Goal: Task Accomplishment & Management: Manage account settings

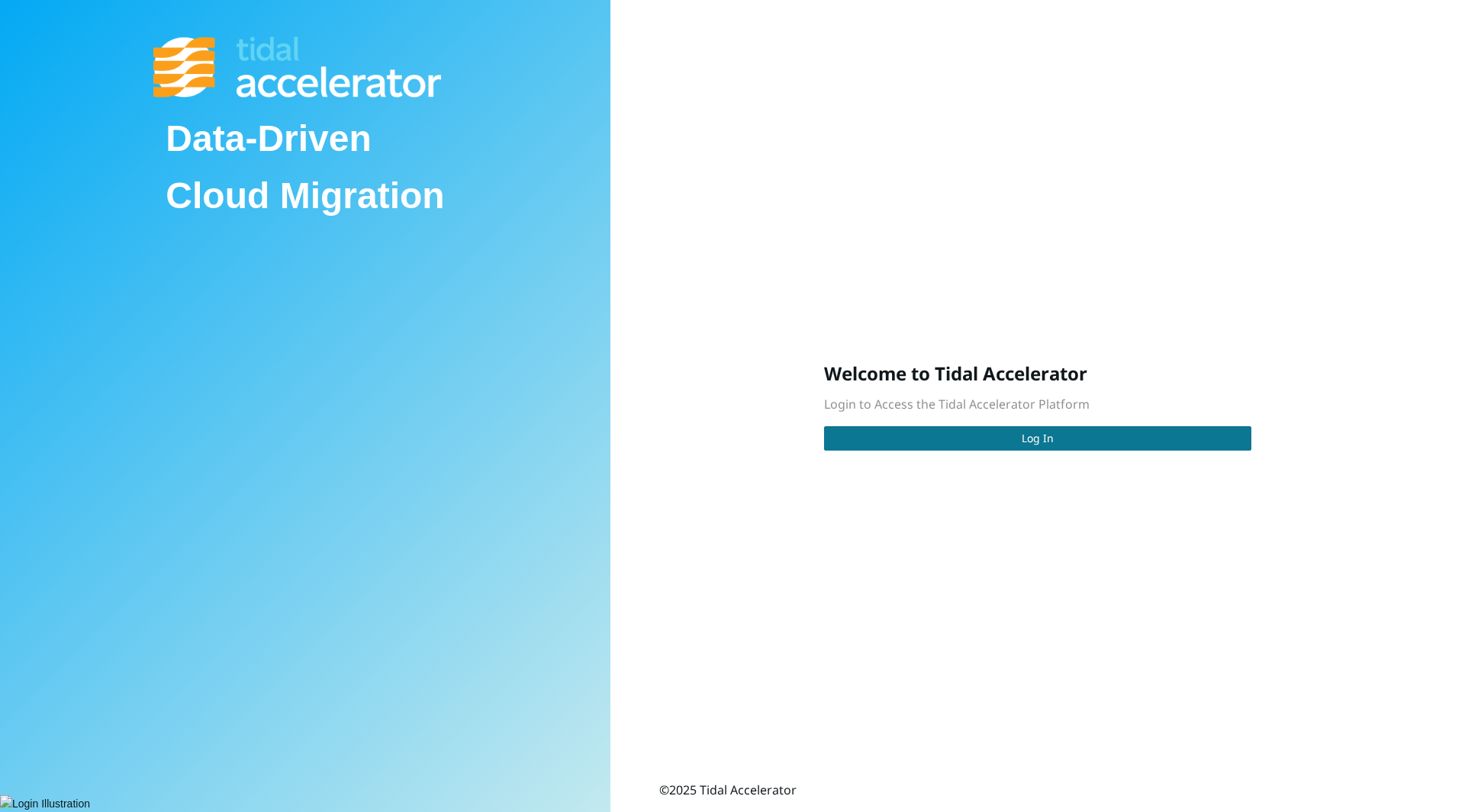
click at [984, 437] on button "Log In" at bounding box center [1038, 438] width 427 height 24
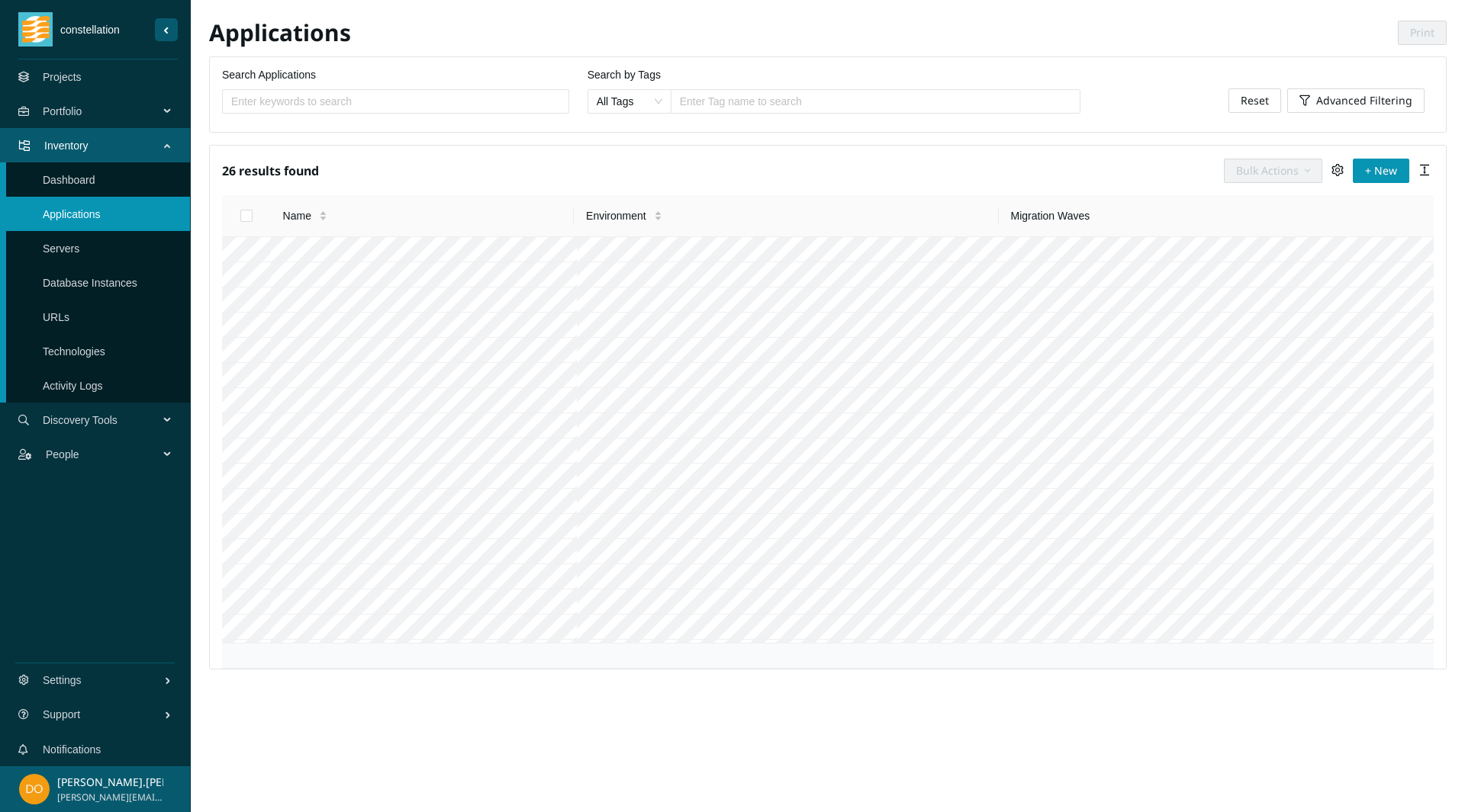
click at [62, 80] on link "Projects" at bounding box center [62, 77] width 39 height 13
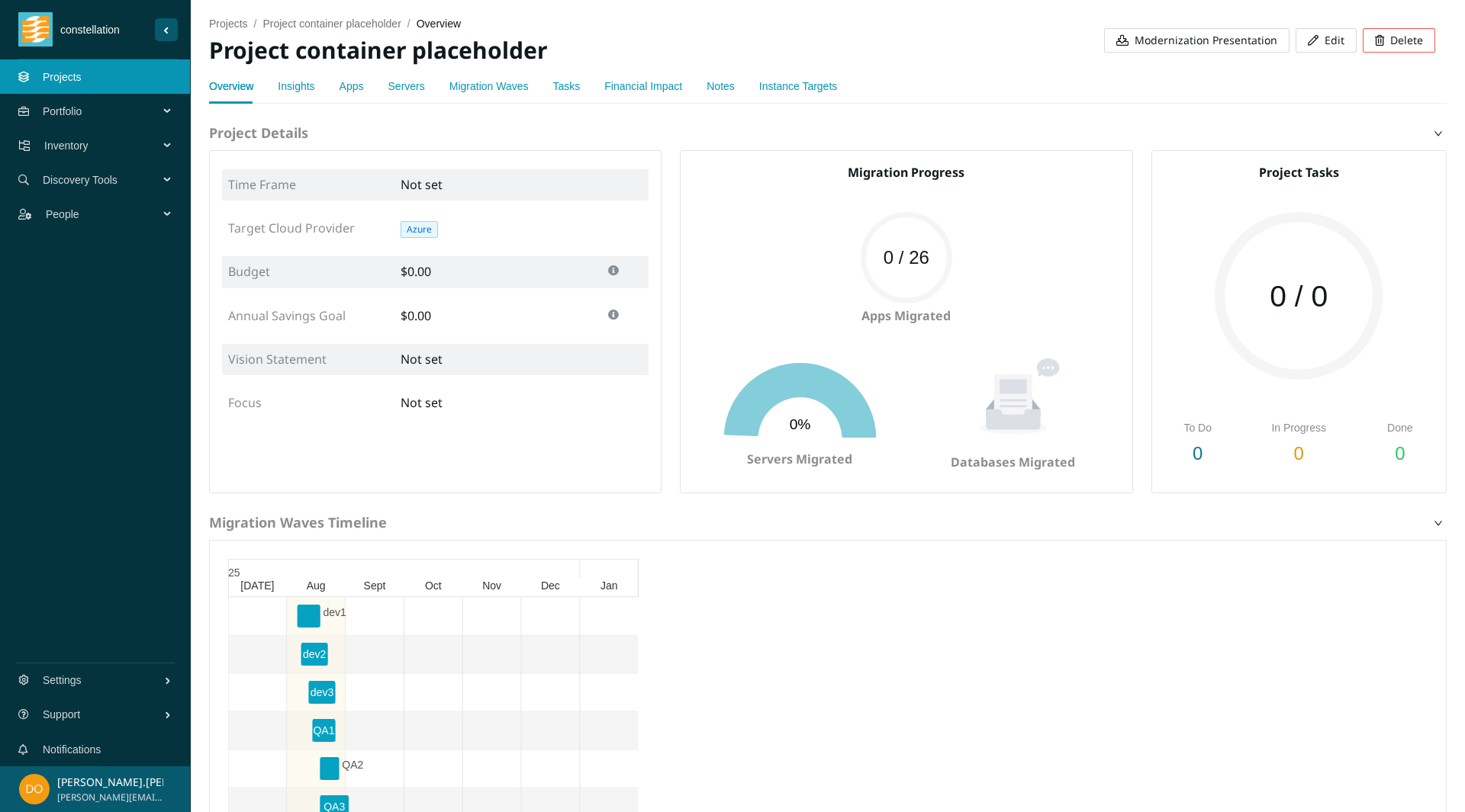
click at [342, 91] on link "Apps" at bounding box center [351, 86] width 24 height 13
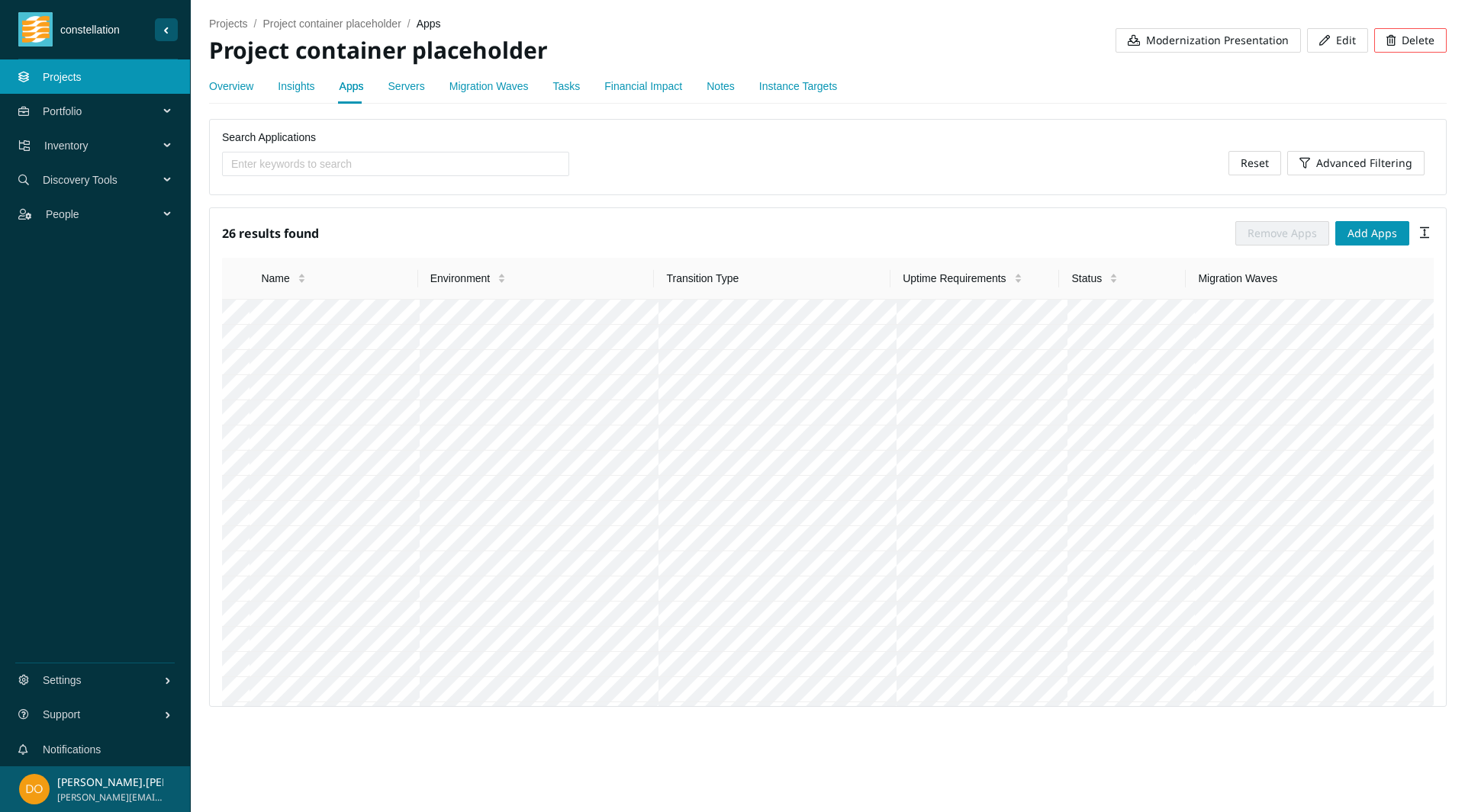
click at [471, 83] on link "Migration Waves" at bounding box center [489, 86] width 80 height 13
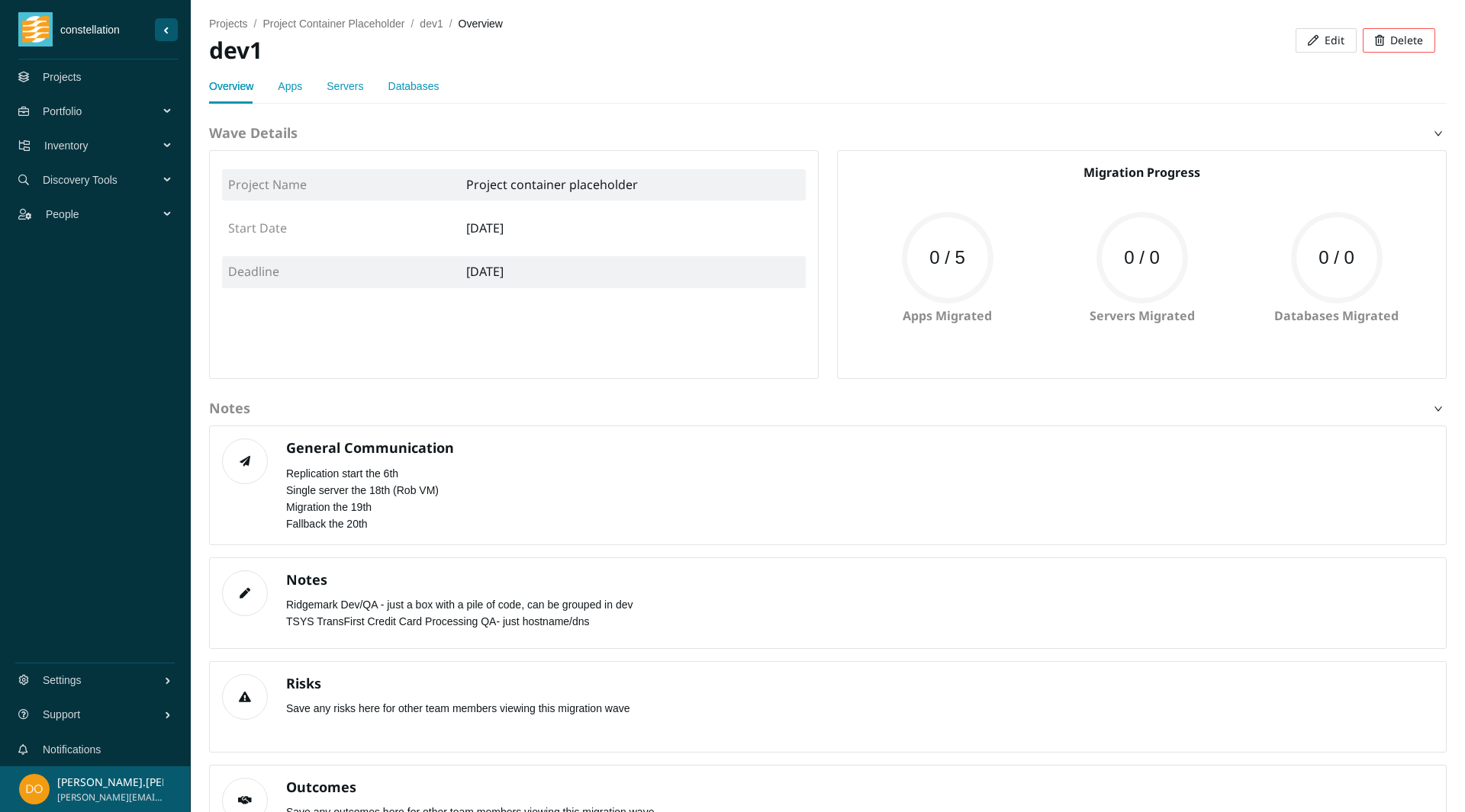
click at [288, 82] on link "Apps" at bounding box center [289, 86] width 24 height 13
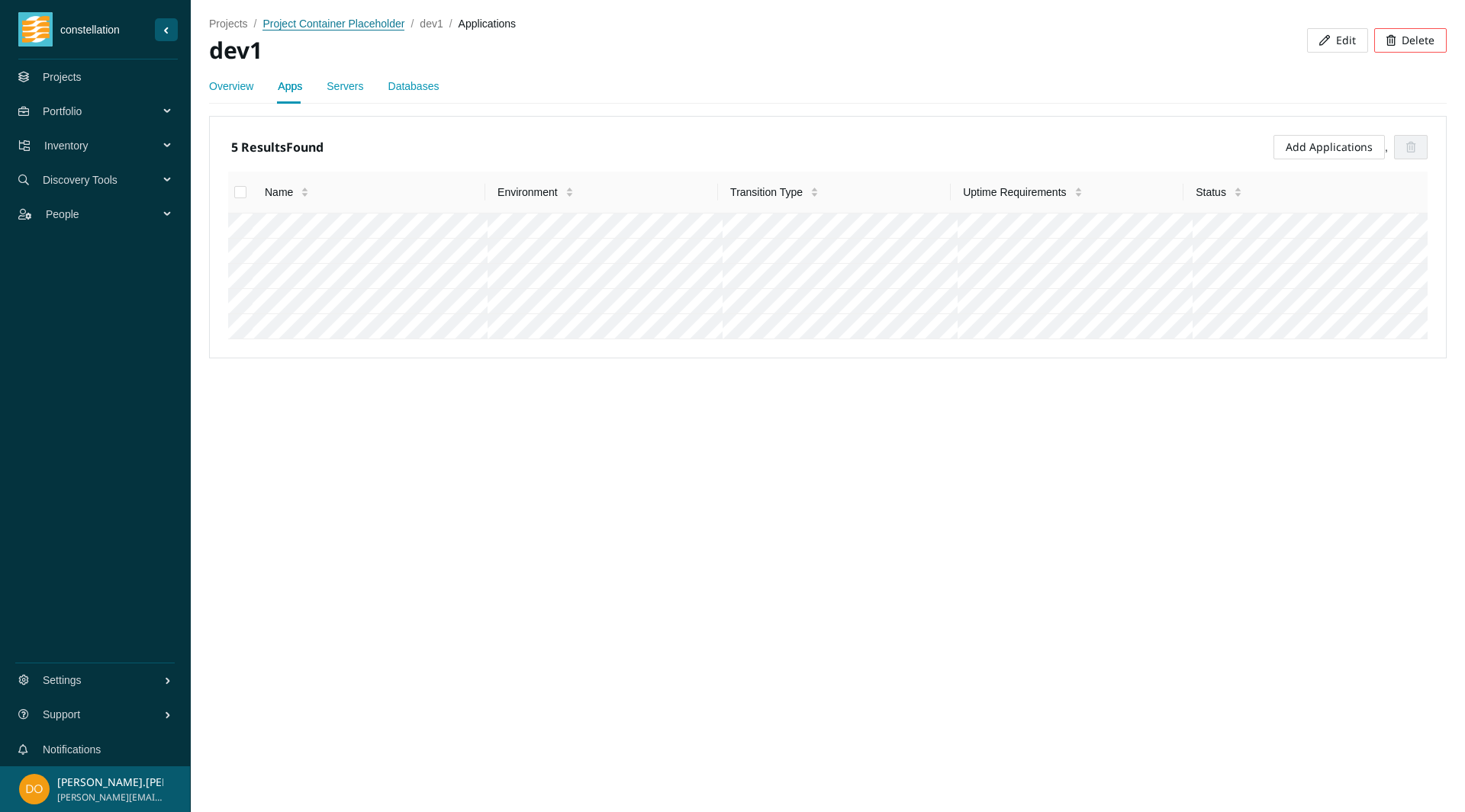
click at [380, 18] on span "Project container placeholder" at bounding box center [333, 23] width 142 height 13
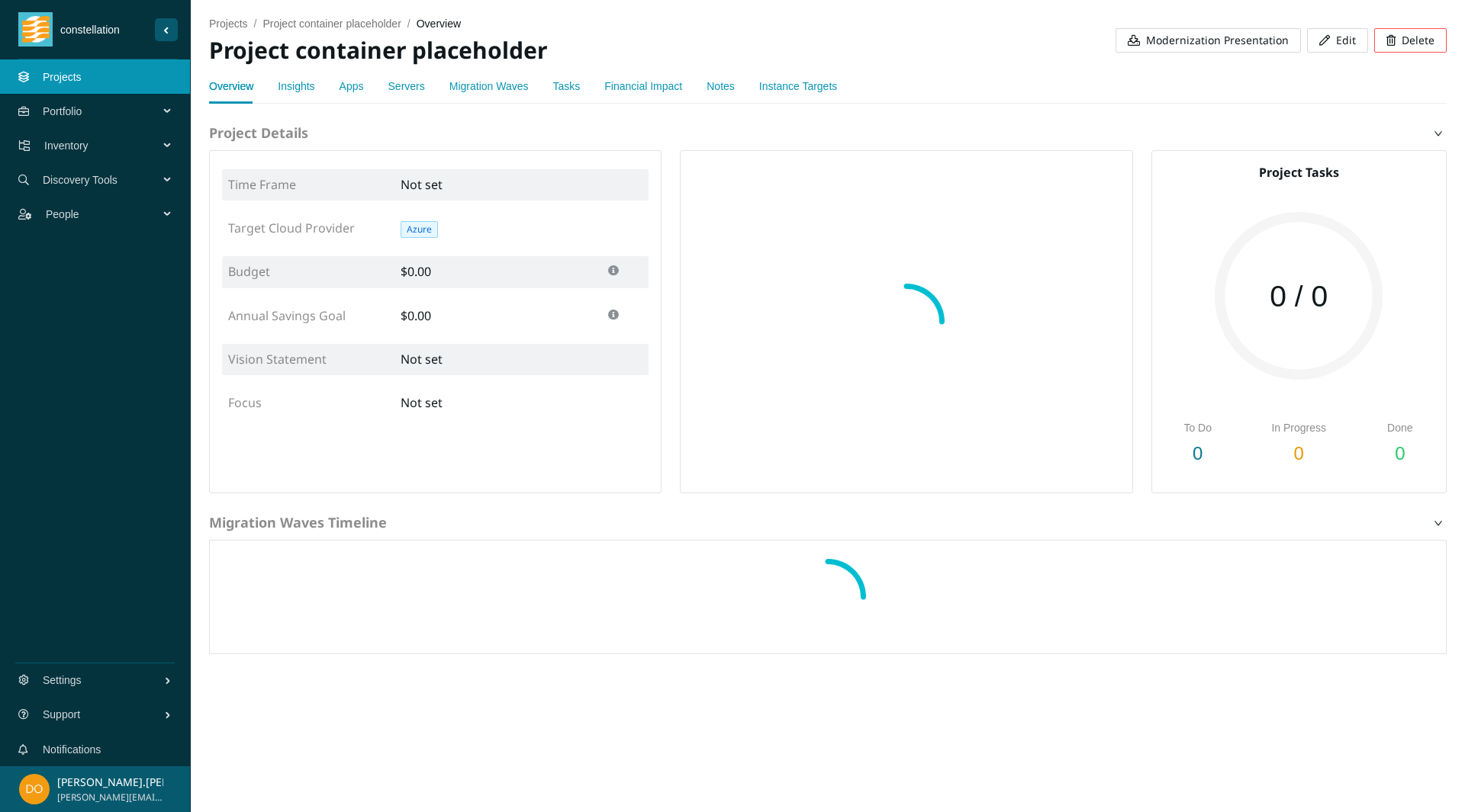
click at [494, 93] on div "Migration Waves" at bounding box center [489, 86] width 80 height 17
click at [484, 86] on link "Migration Waves" at bounding box center [489, 86] width 80 height 13
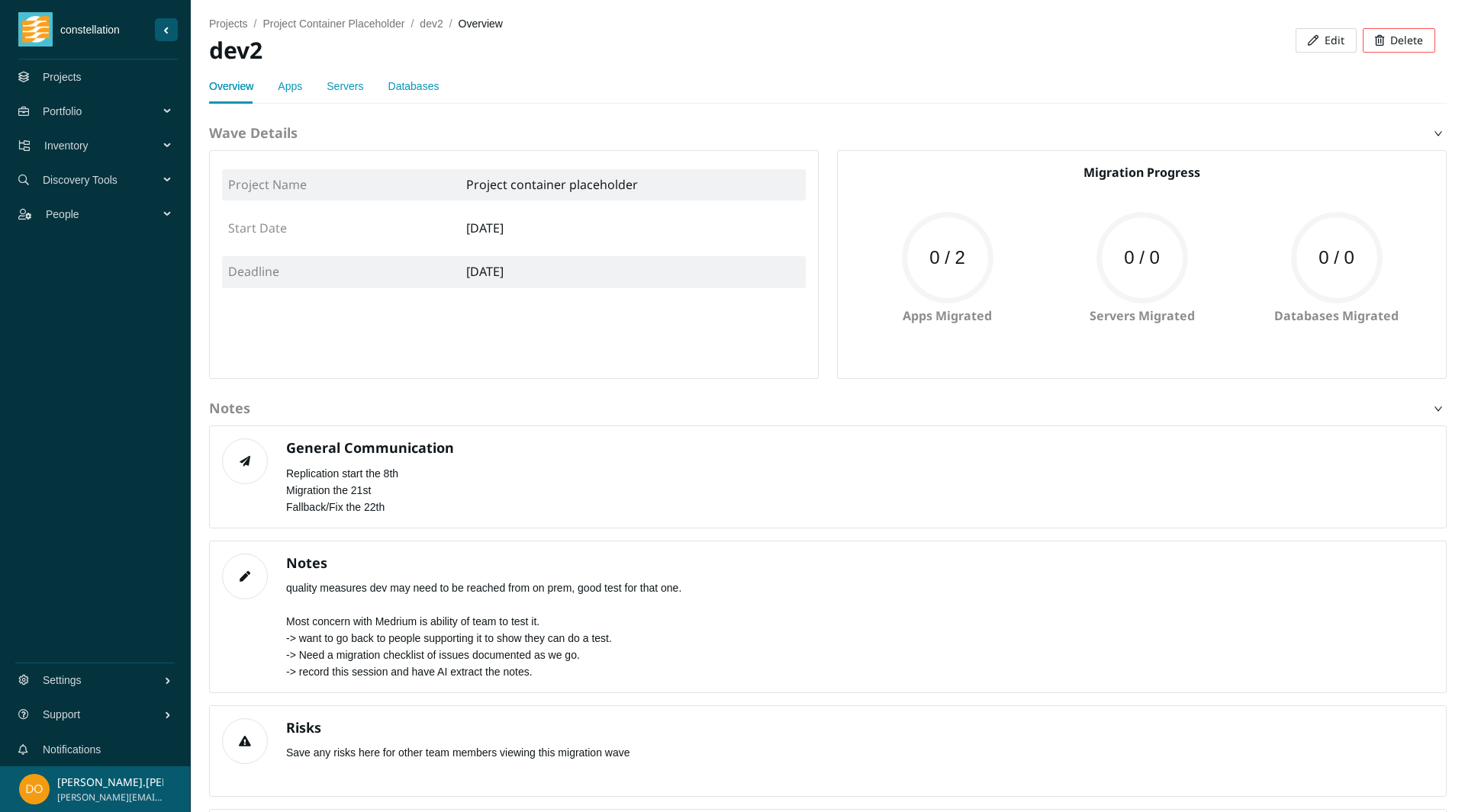
click at [287, 80] on link "Apps" at bounding box center [289, 86] width 24 height 13
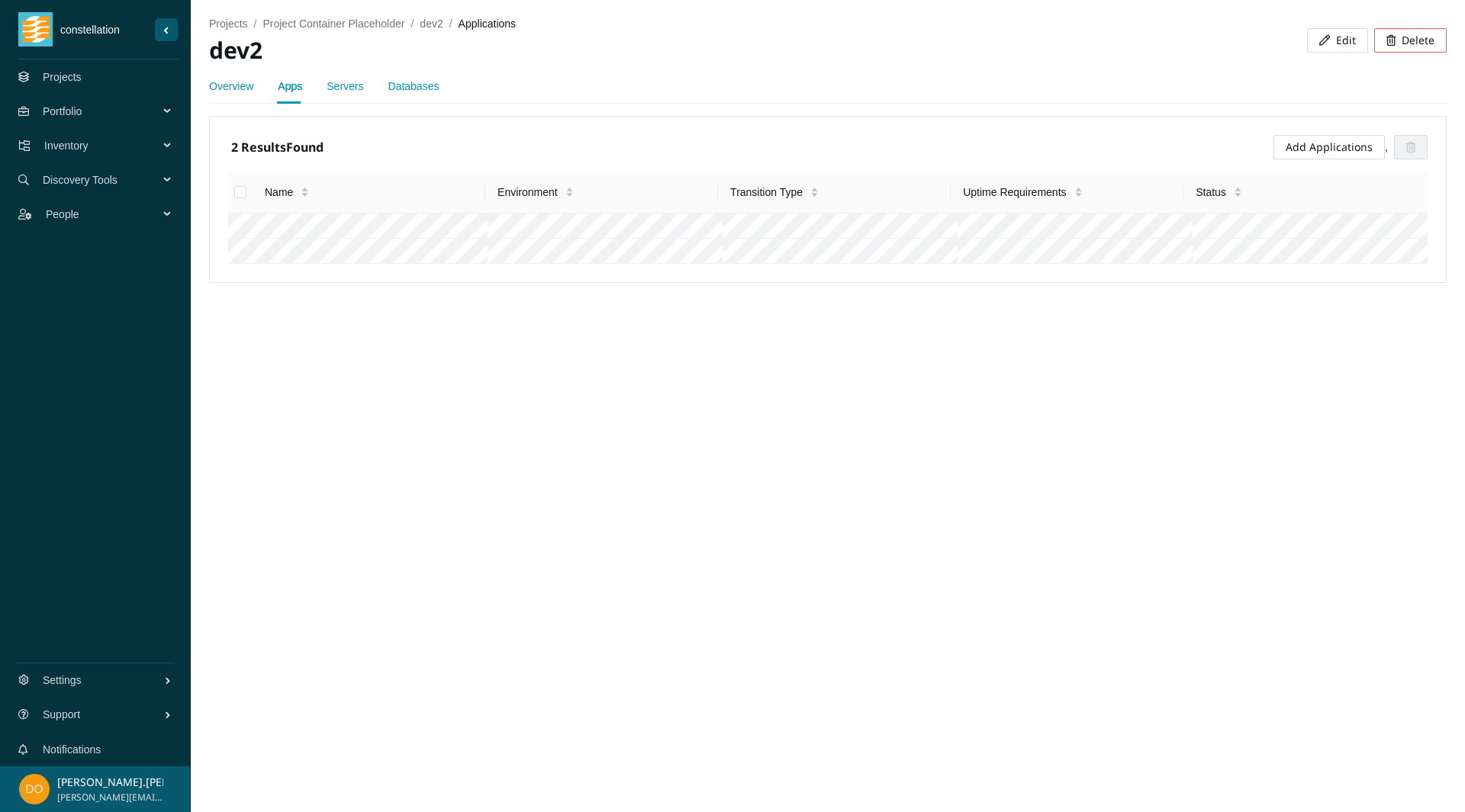
click at [96, 147] on span "Inventory" at bounding box center [105, 146] width 121 height 46
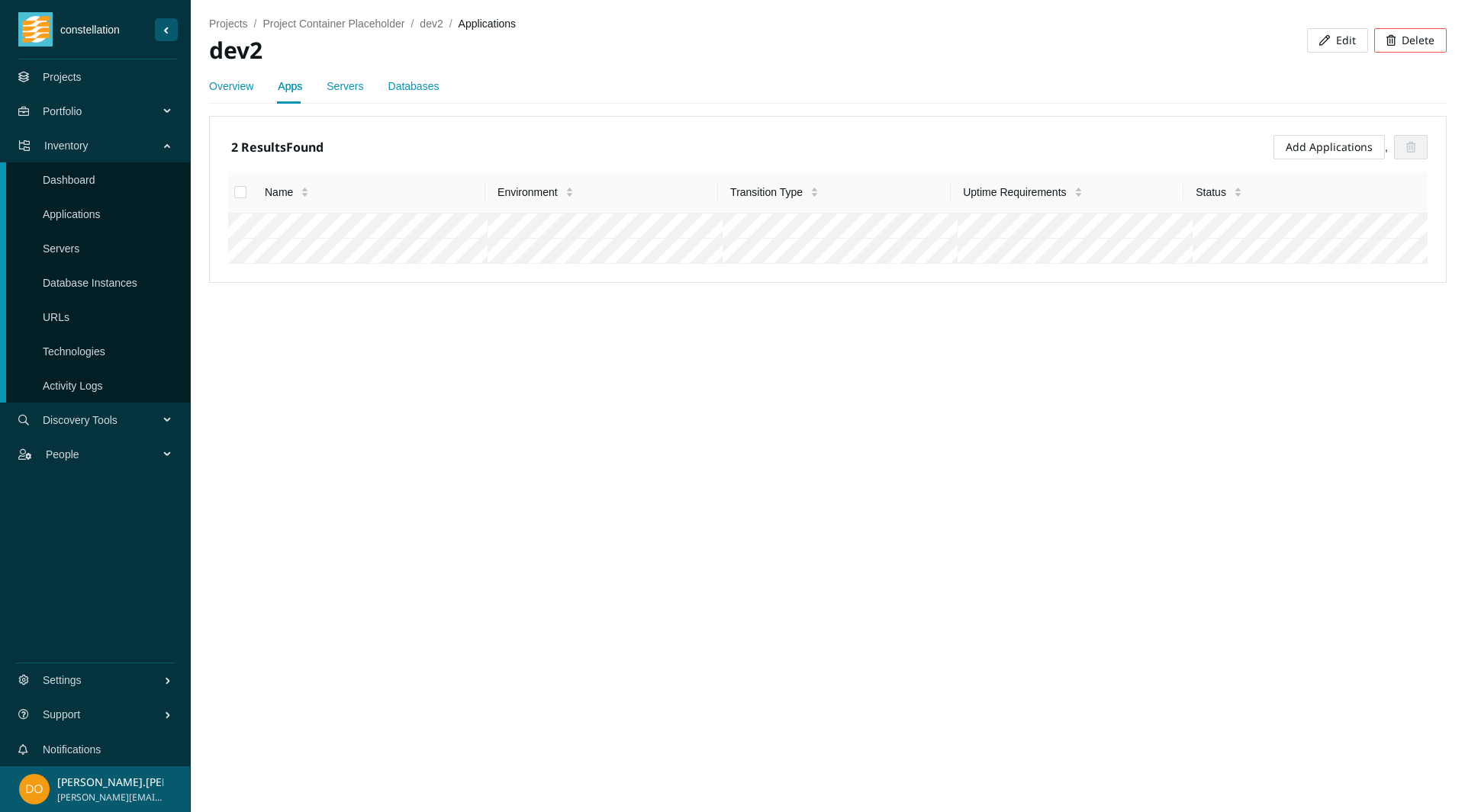
click at [79, 220] on link "Applications" at bounding box center [71, 214] width 58 height 13
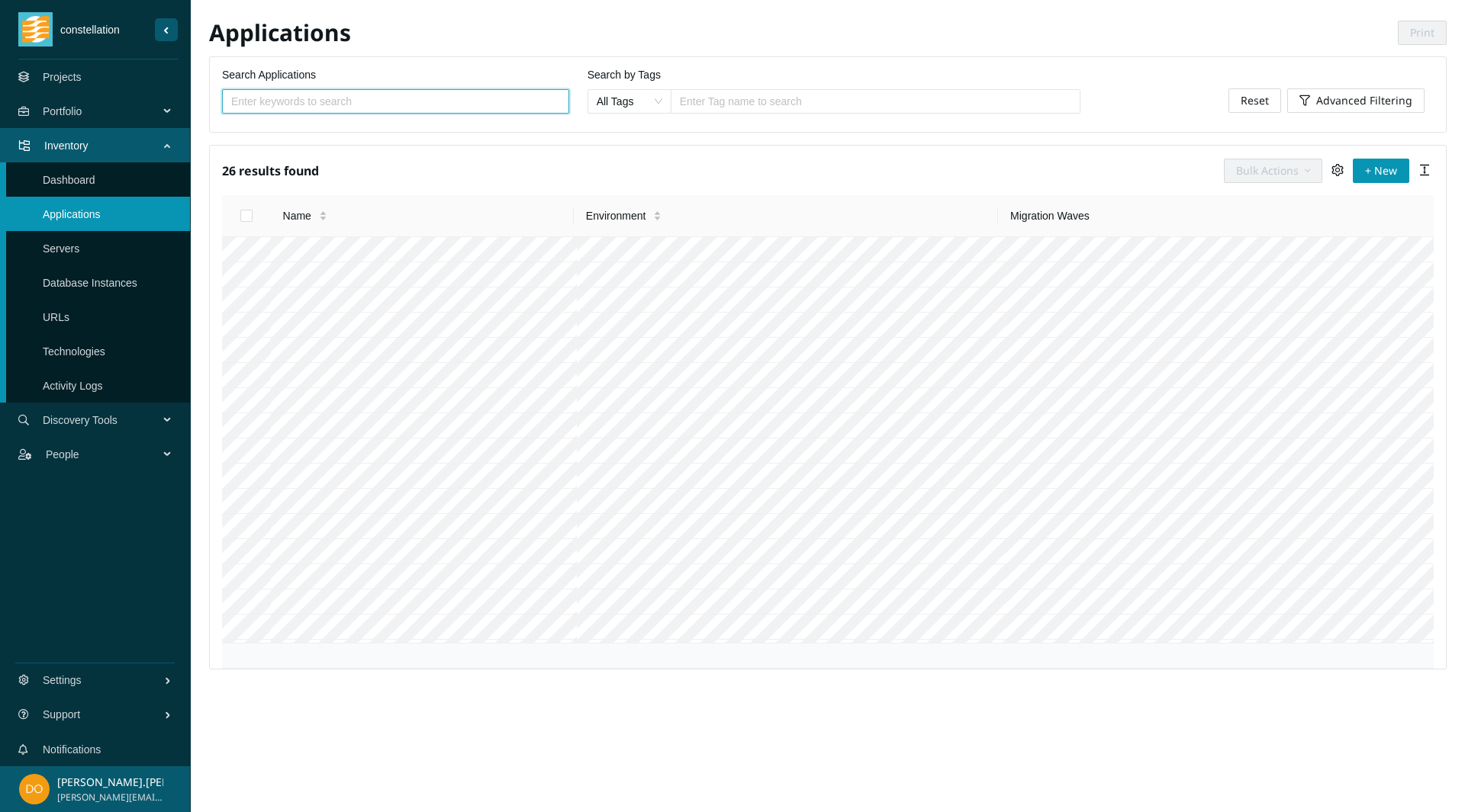
click at [454, 98] on input "Search Applications" at bounding box center [390, 101] width 317 height 17
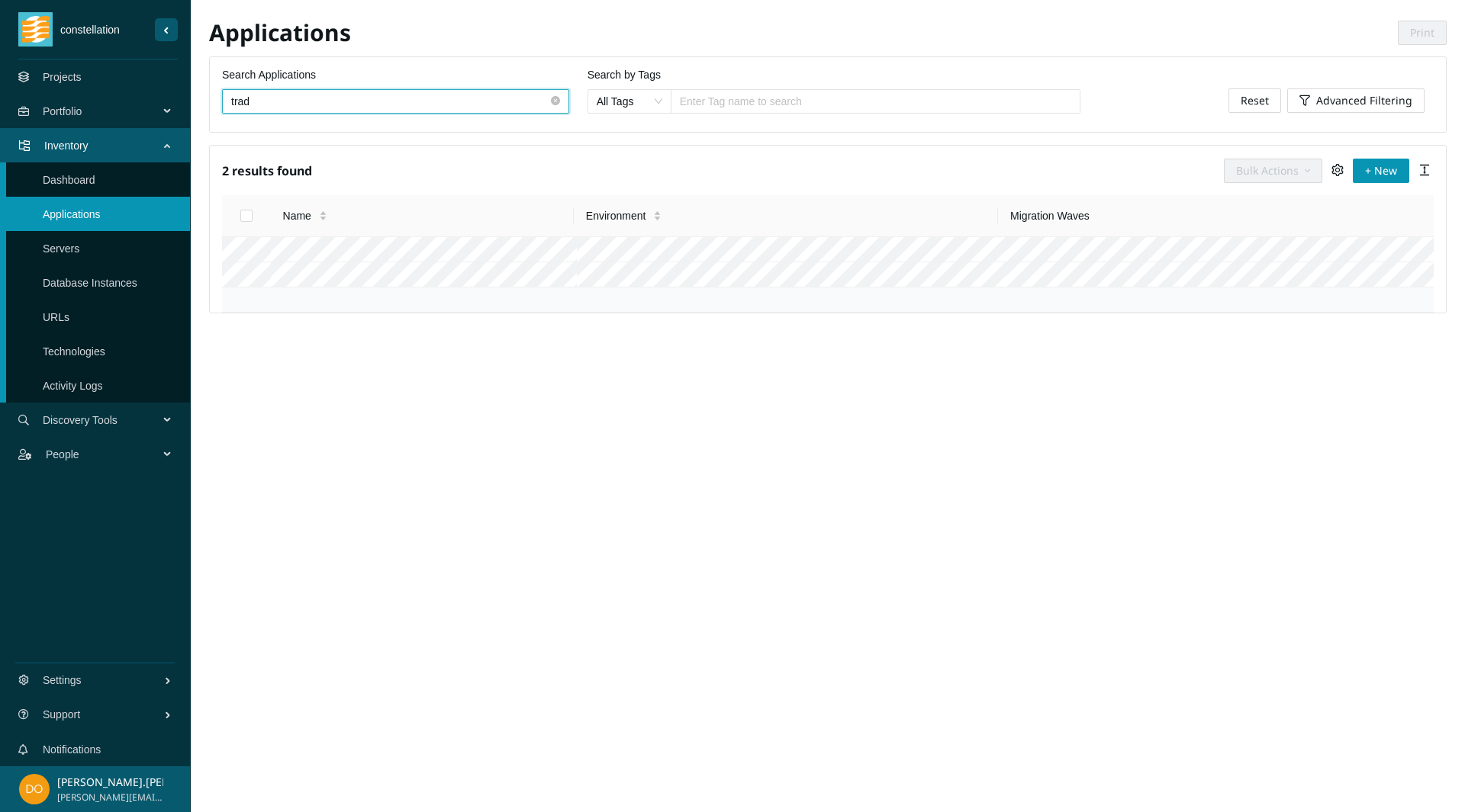
type input "trad"
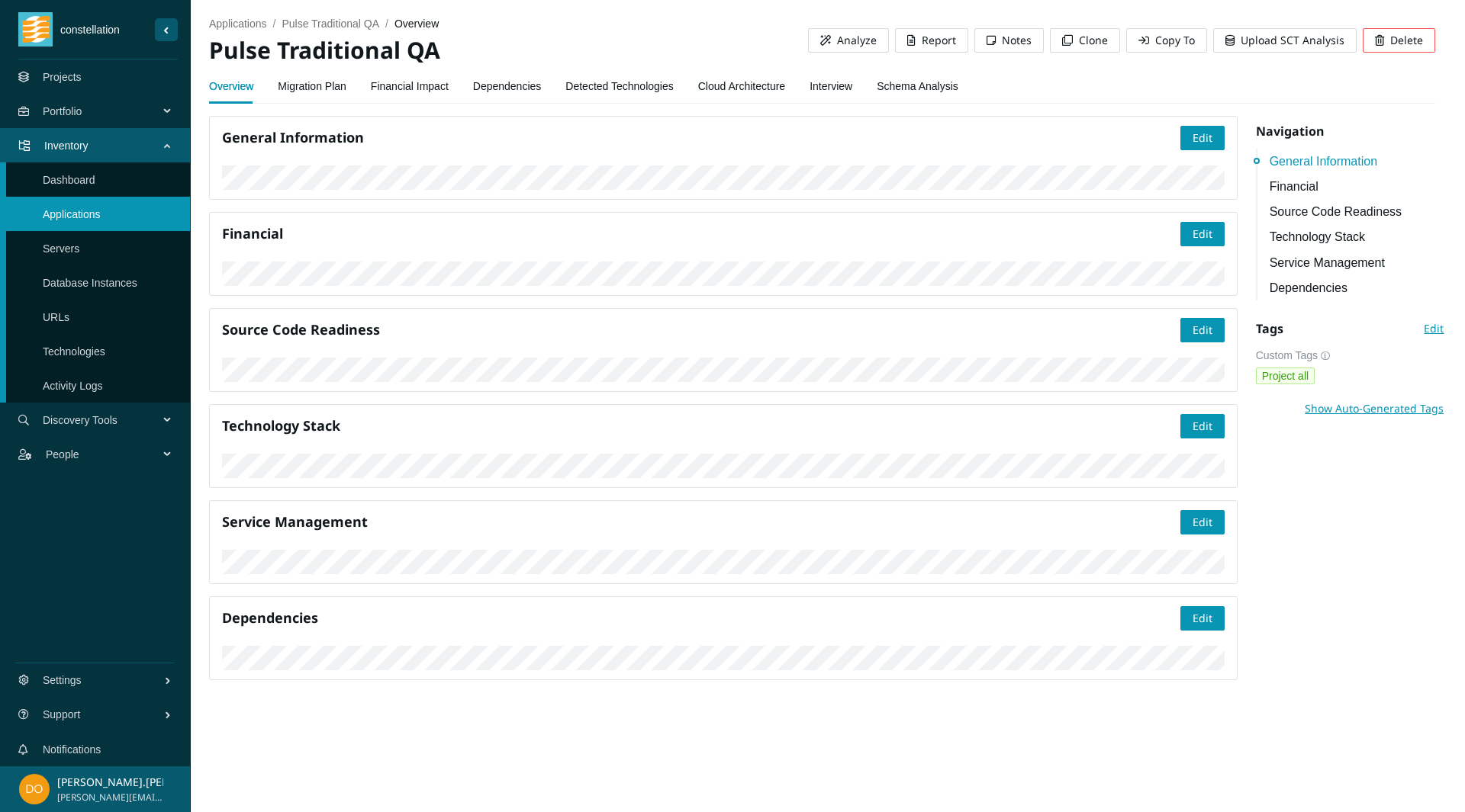
click at [303, 92] on link "Migration Plan" at bounding box center [312, 86] width 69 height 30
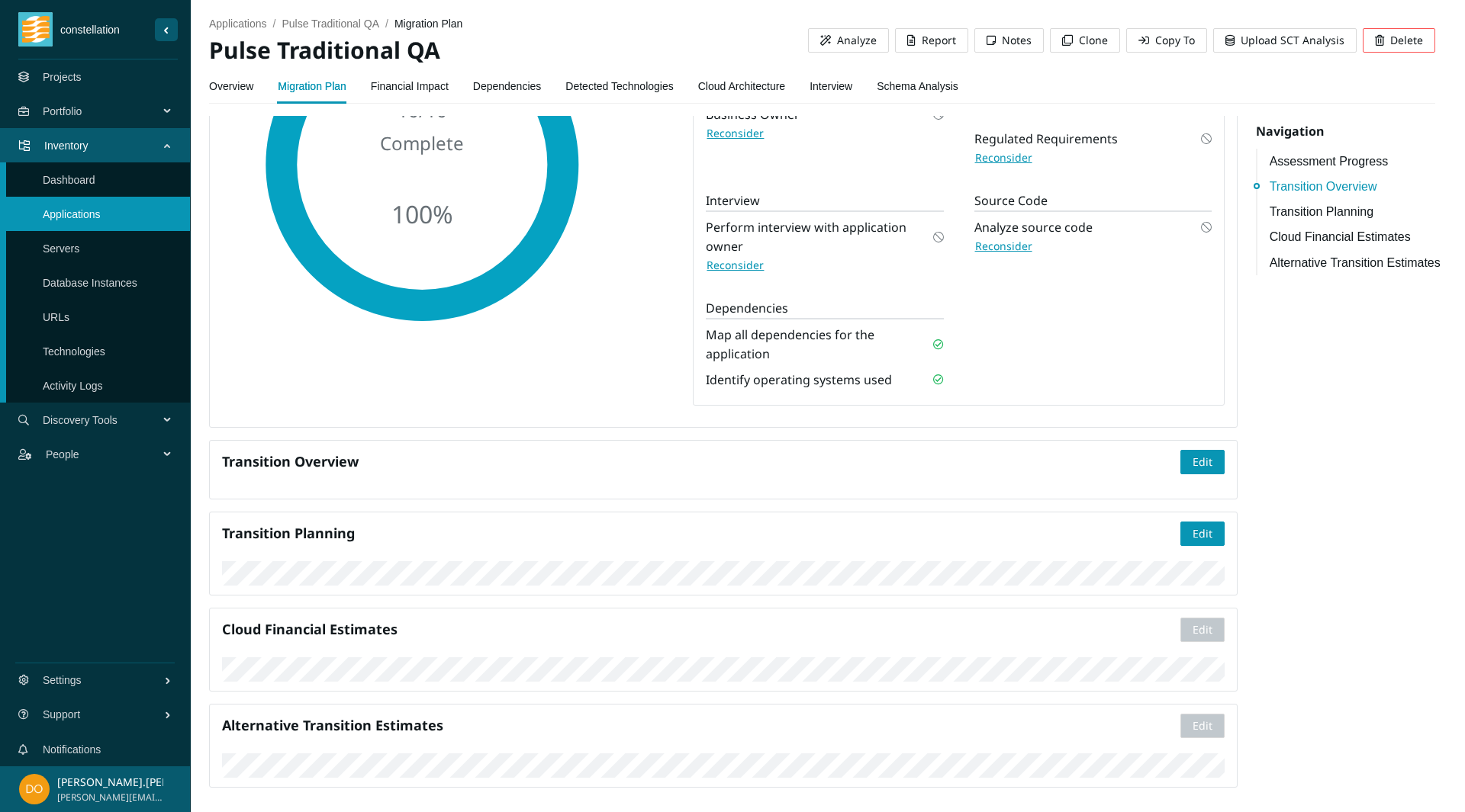
scroll to position [459, 0]
click at [1193, 454] on span "Edit" at bounding box center [1203, 463] width 20 height 17
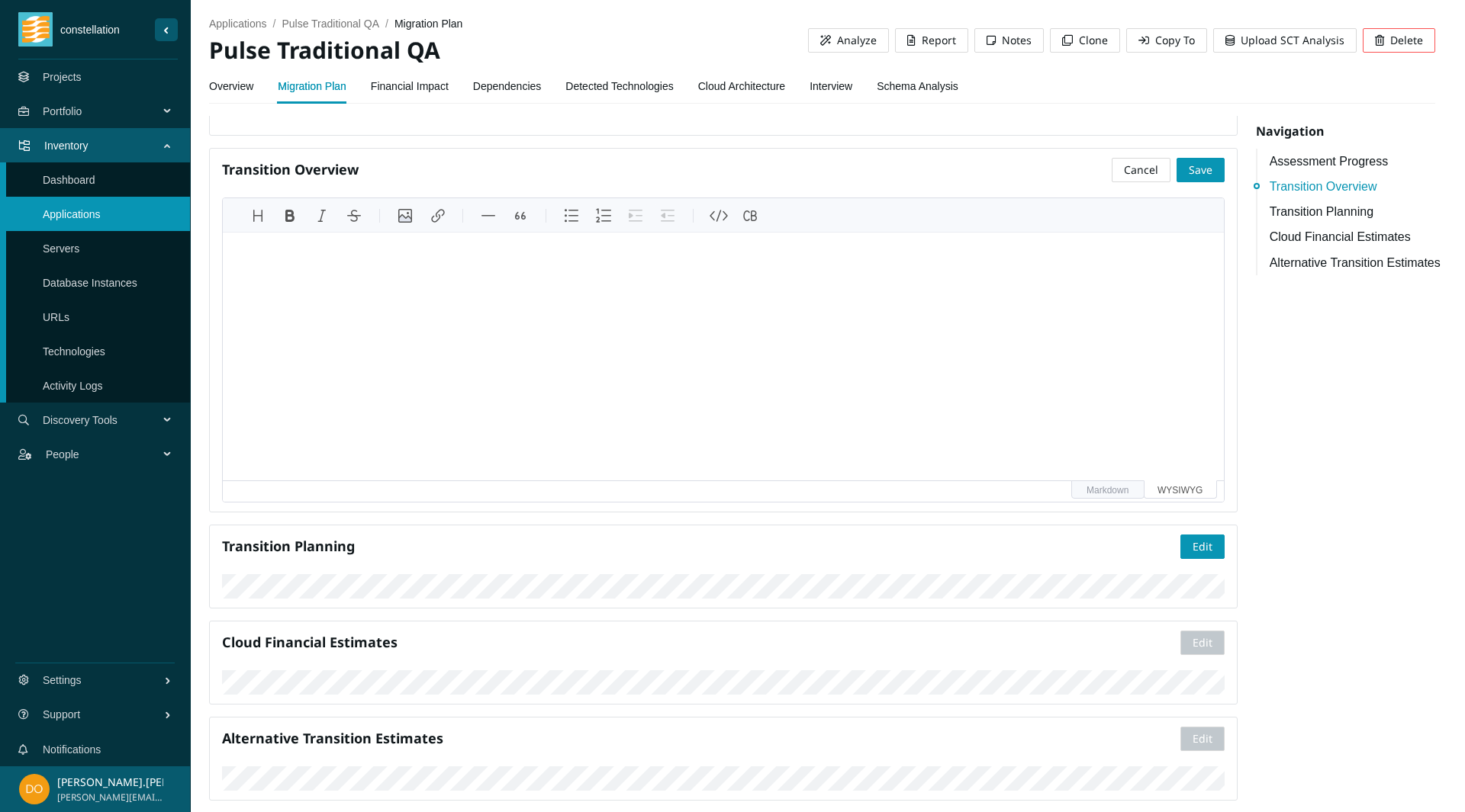
click at [1135, 168] on span "Cancel" at bounding box center [1141, 170] width 34 height 17
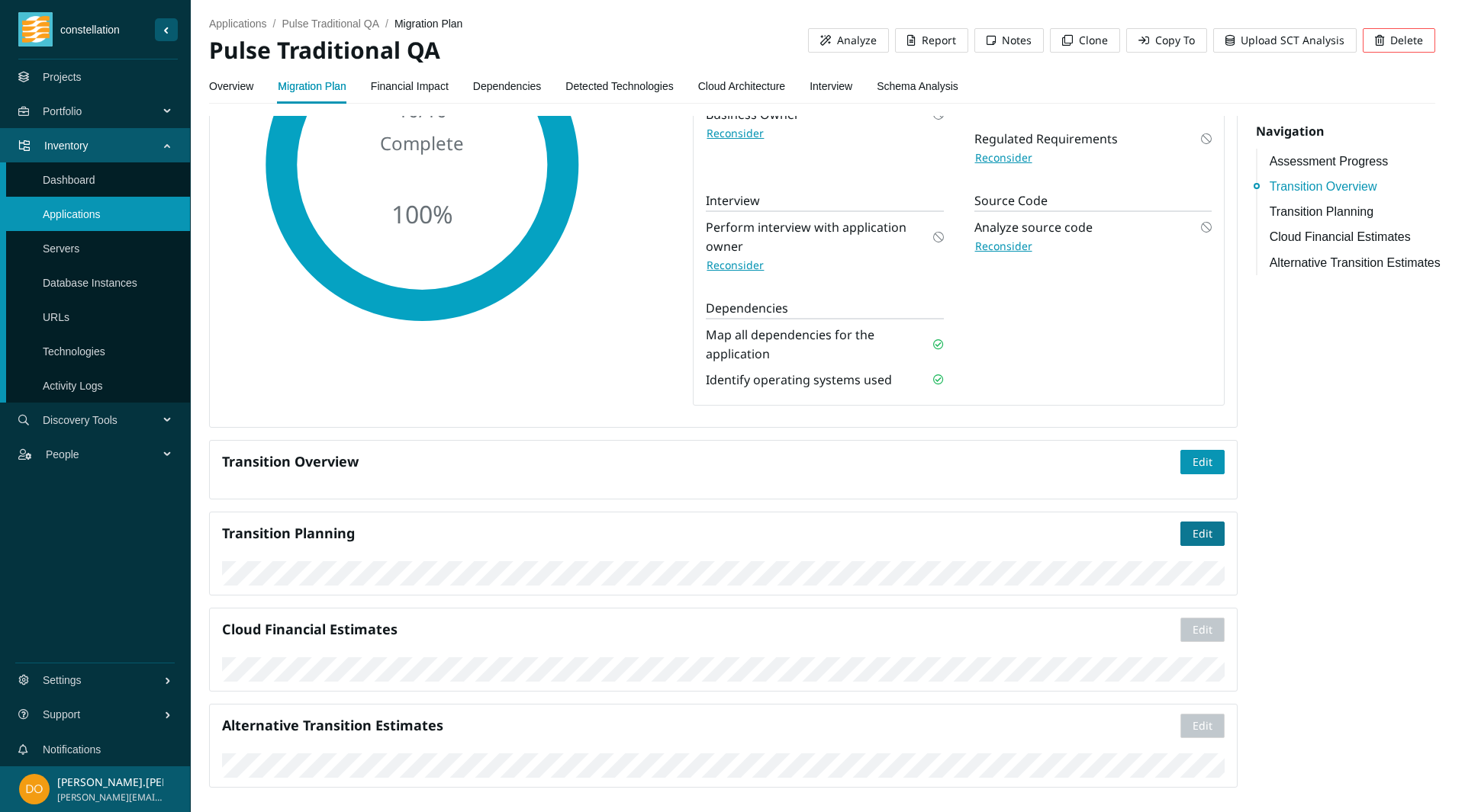
click at [1193, 525] on span "Edit" at bounding box center [1203, 534] width 20 height 17
click at [1194, 525] on span "Save" at bounding box center [1200, 534] width 23 height 17
click at [81, 76] on link "Projects" at bounding box center [62, 77] width 39 height 13
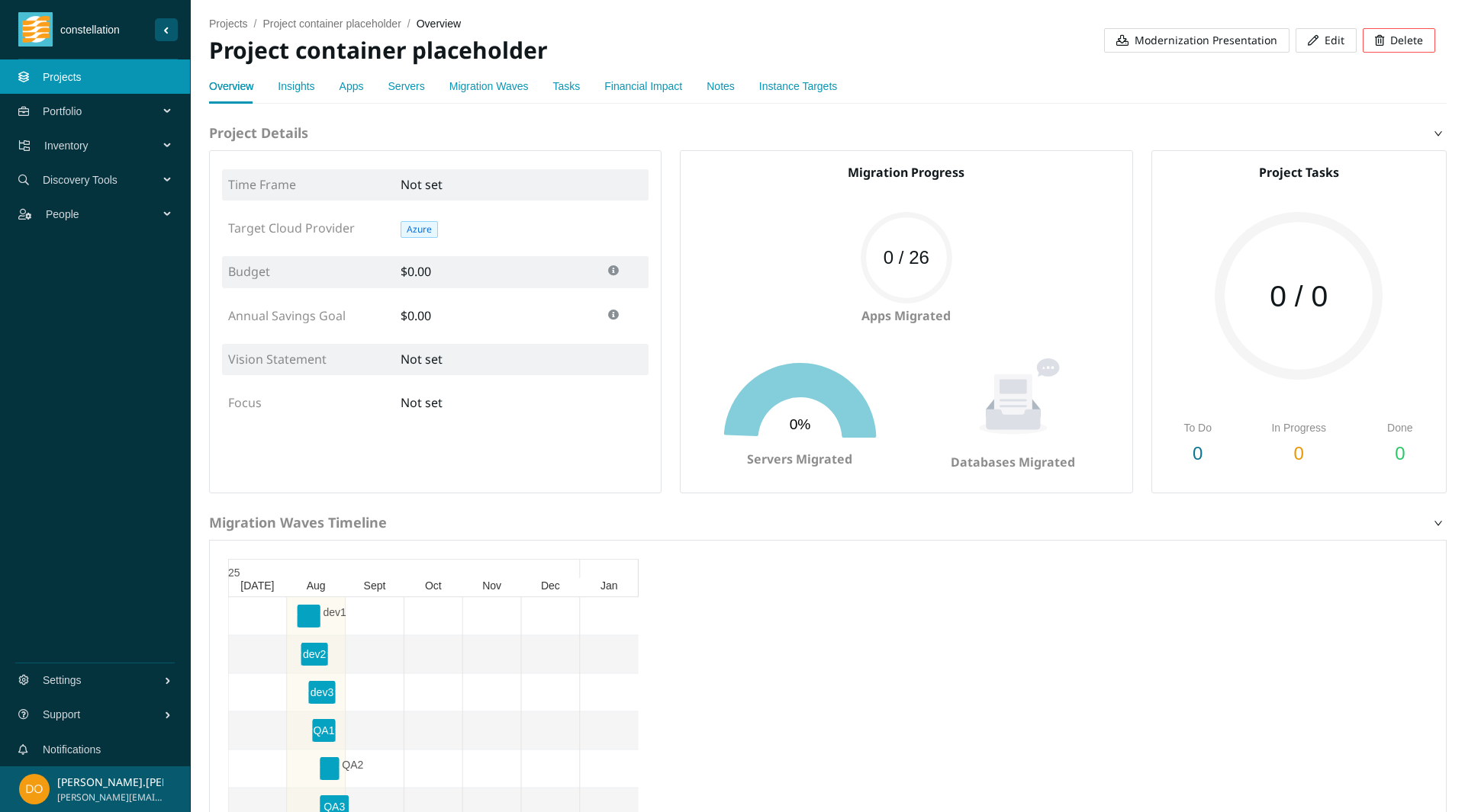
click at [339, 89] on link "Apps" at bounding box center [351, 86] width 24 height 13
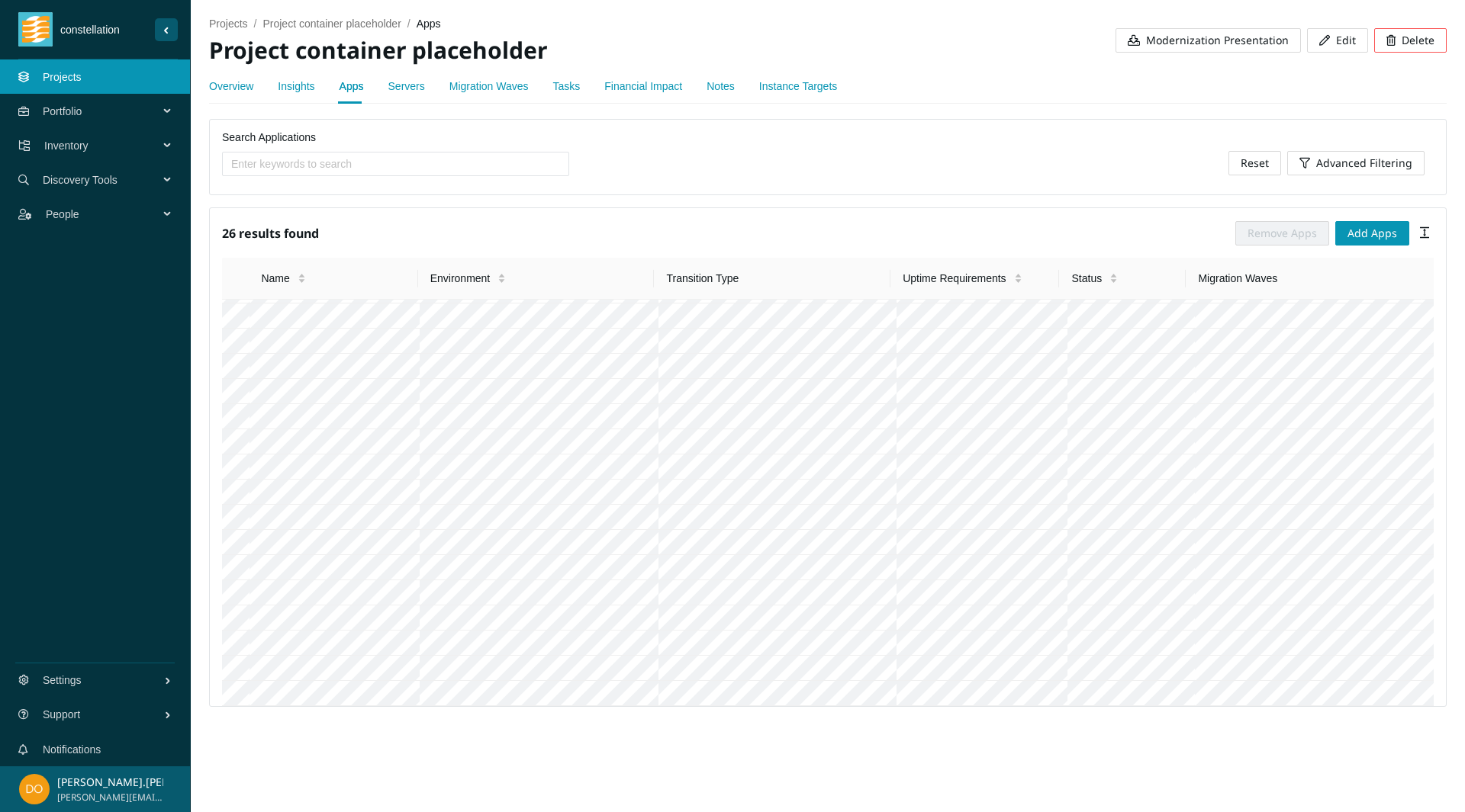
scroll to position [795, 0]
click at [81, 75] on link "Projects" at bounding box center [62, 77] width 39 height 13
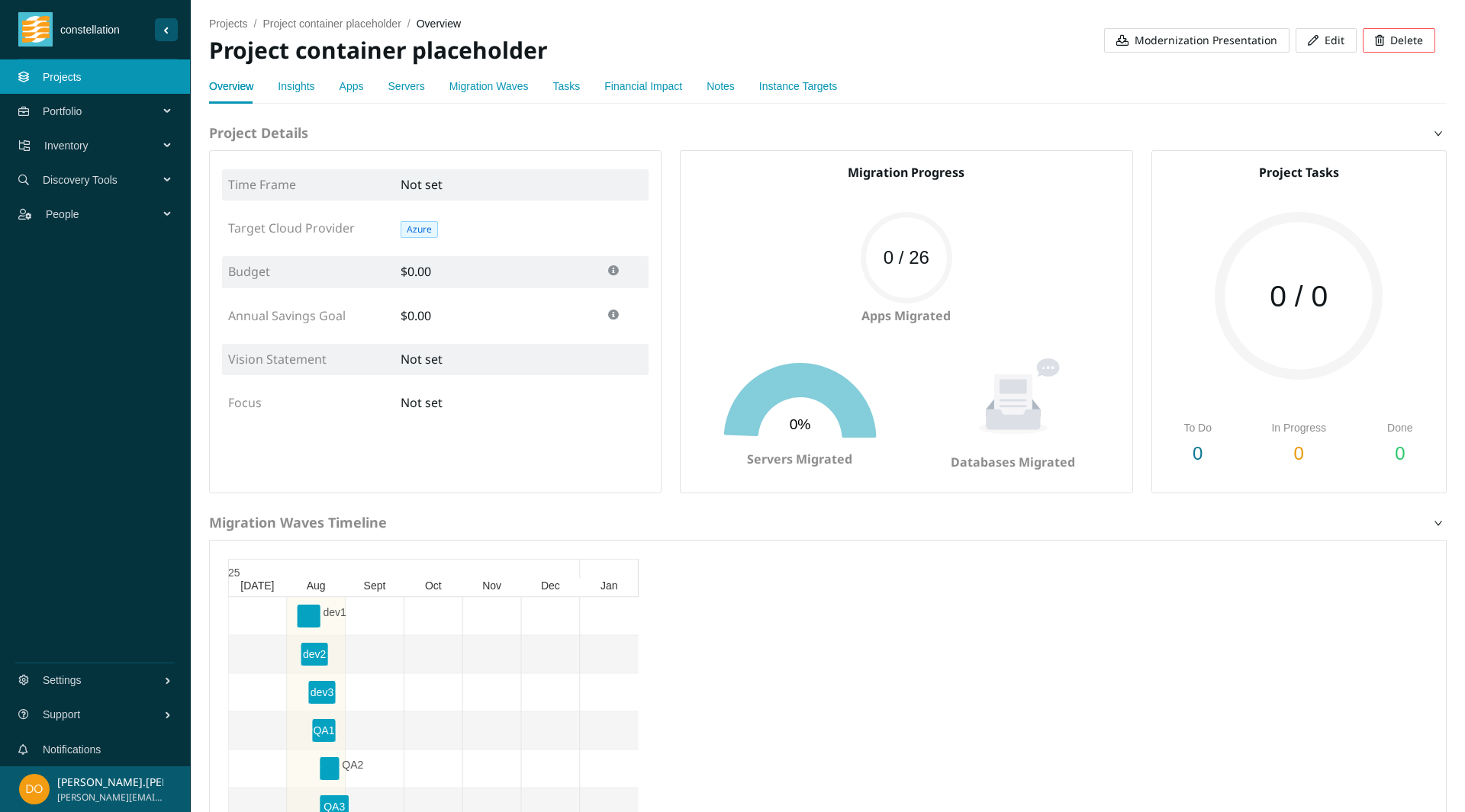
click at [470, 86] on link "Migration Waves" at bounding box center [489, 86] width 80 height 13
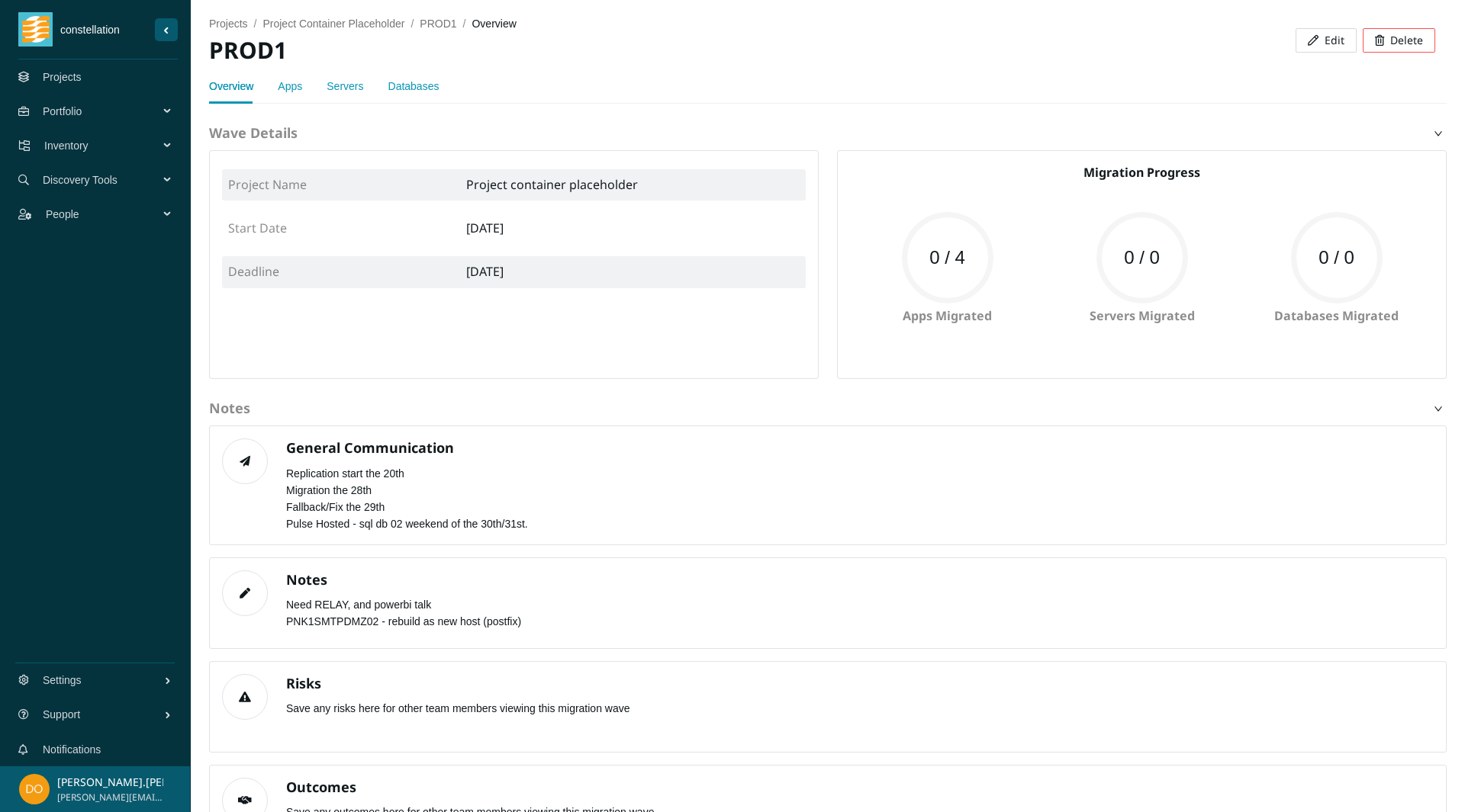
click at [286, 97] on div "Apps" at bounding box center [289, 86] width 24 height 35
click at [293, 85] on link "Apps" at bounding box center [289, 86] width 24 height 13
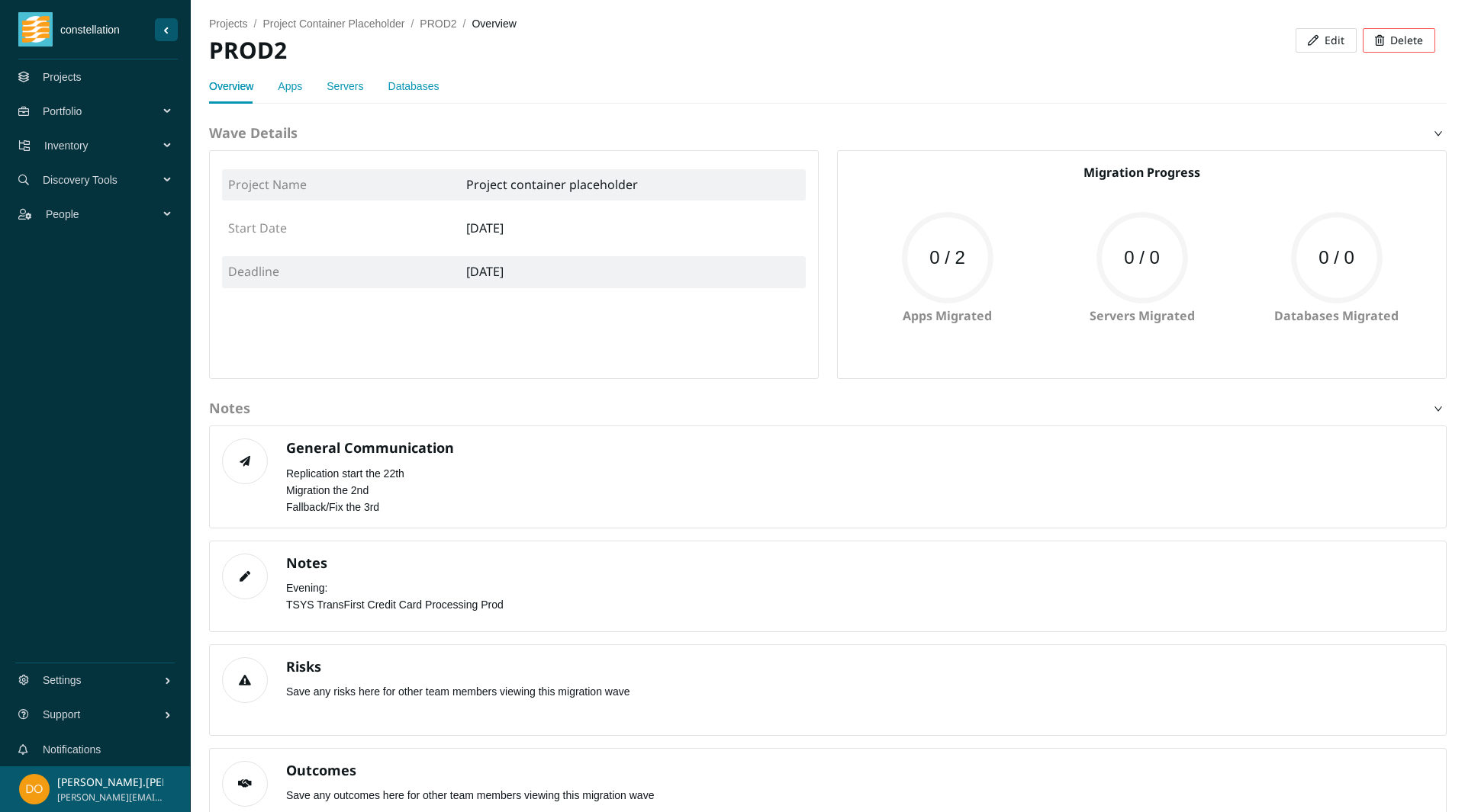
click at [312, 83] on div "Overview Apps Servers Databases" at bounding box center [324, 86] width 230 height 35
click at [286, 83] on link "Apps" at bounding box center [289, 86] width 24 height 13
click at [287, 84] on link "Apps" at bounding box center [289, 86] width 24 height 13
click at [281, 81] on link "Apps" at bounding box center [289, 86] width 24 height 13
